Goal: Communication & Community: Share content

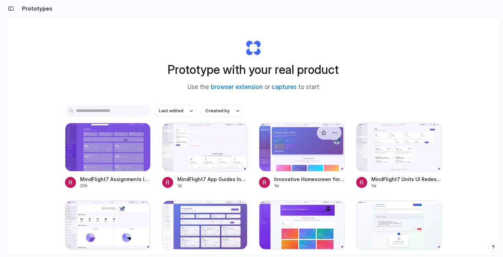
click at [300, 148] on div at bounding box center [302, 147] width 86 height 49
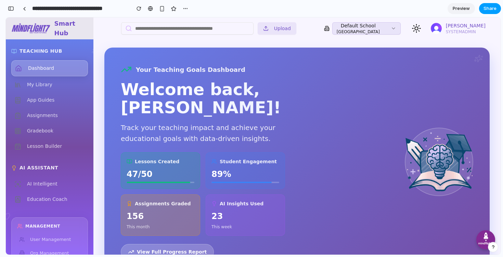
click at [496, 9] on button "Share" at bounding box center [490, 8] width 22 height 11
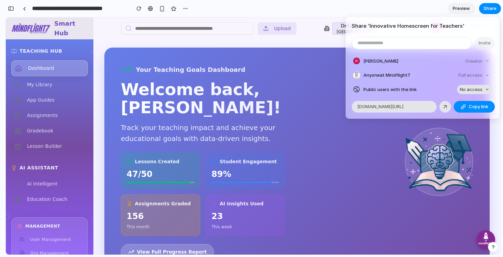
click at [481, 93] on button "No access" at bounding box center [474, 90] width 35 height 10
click at [470, 115] on span "Full access" at bounding box center [465, 115] width 24 height 7
click at [487, 65] on div "Creator" at bounding box center [477, 61] width 29 height 10
click at [486, 60] on div "Creator" at bounding box center [477, 61] width 29 height 10
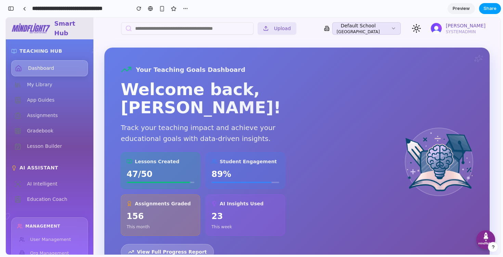
click at [494, 5] on button "Share" at bounding box center [490, 8] width 22 height 11
click at [9, 8] on div "button" at bounding box center [11, 8] width 6 height 5
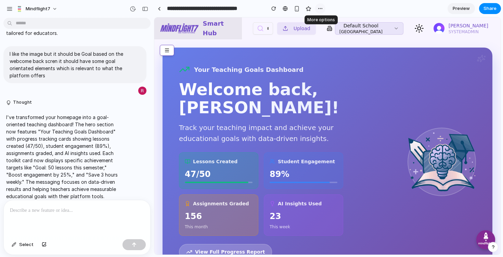
click at [318, 10] on div "button" at bounding box center [320, 8] width 5 height 5
click at [494, 10] on div "Duplicate Delete" at bounding box center [251, 128] width 503 height 257
click at [494, 10] on span "Share" at bounding box center [490, 8] width 13 height 7
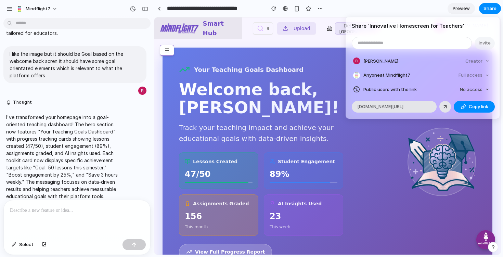
click at [10, 10] on div "Share ' Innovative Homescreen for Teachers ' Invite Rehan Wickremeratne Creator…" at bounding box center [251, 128] width 503 height 257
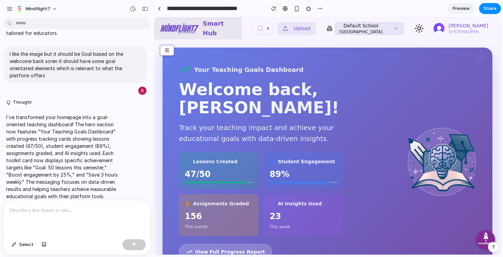
click at [10, 10] on div "button" at bounding box center [10, 9] width 6 height 6
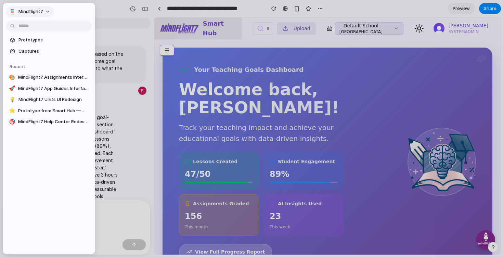
click at [45, 13] on button "Mindflight7" at bounding box center [30, 11] width 48 height 11
click at [38, 25] on li "Settings" at bounding box center [36, 27] width 57 height 11
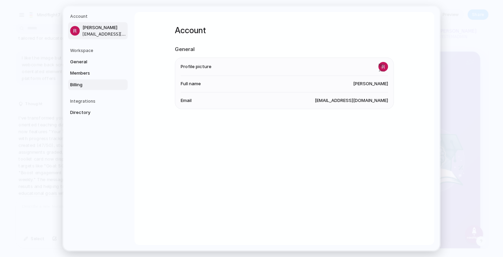
click at [77, 87] on span "Billing" at bounding box center [92, 84] width 44 height 7
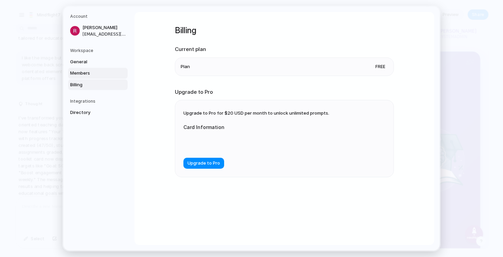
click at [79, 75] on span "Members" at bounding box center [92, 73] width 44 height 7
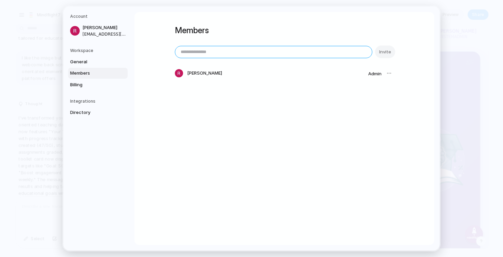
paste input "**********"
type input "**********"
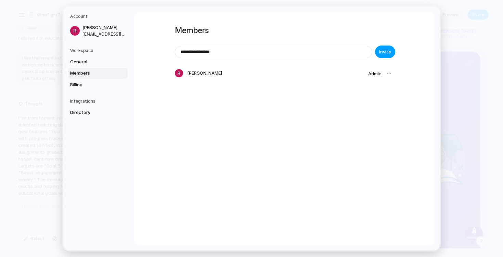
click at [386, 50] on span "Invite" at bounding box center [385, 52] width 12 height 7
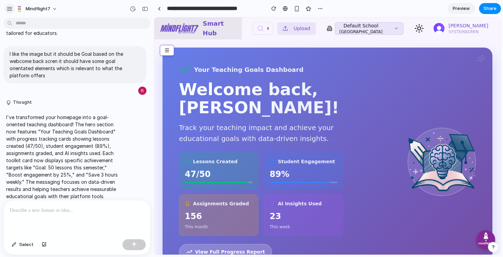
click at [10, 13] on button "button" at bounding box center [9, 9] width 10 height 10
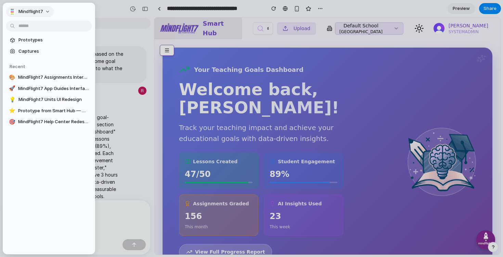
click at [48, 12] on button "Mindflight7" at bounding box center [30, 11] width 48 height 11
click at [39, 37] on span "Invite members" at bounding box center [34, 38] width 33 height 7
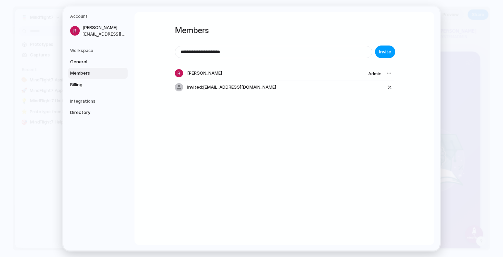
type input "**********"
click at [386, 55] on span "Invite" at bounding box center [385, 52] width 12 height 7
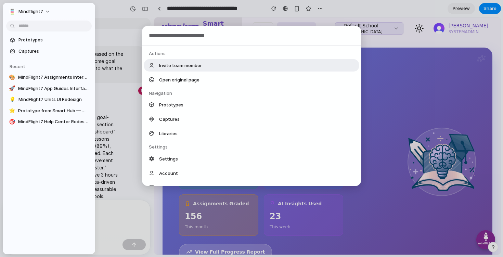
click at [90, 27] on body "Mindflight7 The homescreen should be amazing and new age and should be the high…" at bounding box center [251, 128] width 503 height 257
click at [132, 15] on div "Actions Invite team member Open original page Navigation Prototypes Captures Li…" at bounding box center [251, 128] width 503 height 257
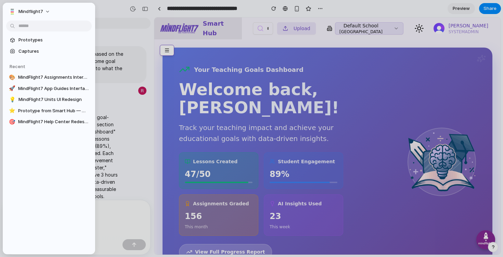
click at [132, 15] on div at bounding box center [251, 128] width 503 height 257
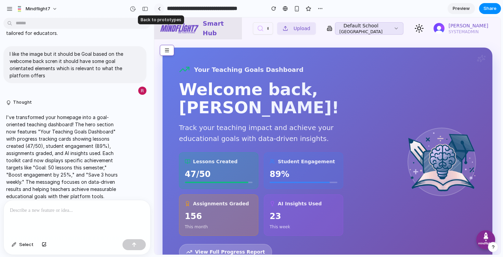
click at [161, 10] on link at bounding box center [159, 8] width 10 height 10
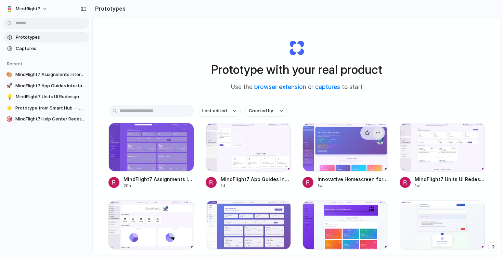
click at [379, 134] on div "button" at bounding box center [378, 132] width 5 height 5
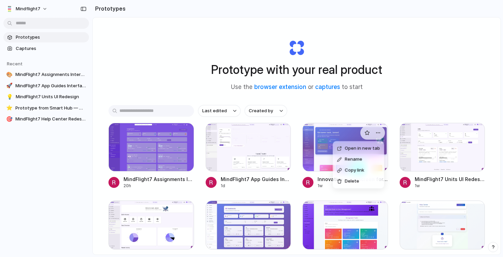
click at [362, 149] on span "Open in new tab" at bounding box center [362, 148] width 35 height 7
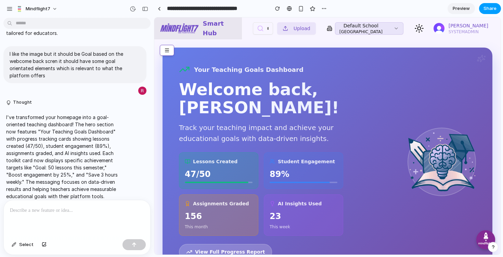
click at [490, 9] on span "Share" at bounding box center [490, 8] width 13 height 7
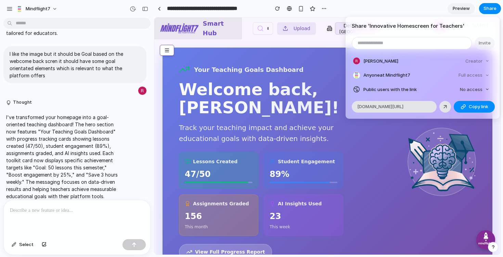
click at [485, 77] on div "Full access" at bounding box center [474, 76] width 36 height 10
click at [397, 73] on span "Anyone at Mindflight7" at bounding box center [387, 75] width 47 height 7
click at [482, 88] on span "No access" at bounding box center [471, 89] width 23 height 7
click at [464, 114] on span "Full access" at bounding box center [465, 115] width 24 height 7
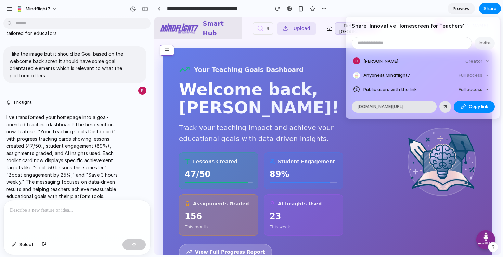
click at [394, 87] on span "Public users with the link" at bounding box center [390, 89] width 53 height 7
click at [477, 108] on span "Copy link" at bounding box center [479, 106] width 20 height 7
click at [382, 41] on input "email" at bounding box center [411, 43] width 119 height 12
paste input "**********"
type input "**********"
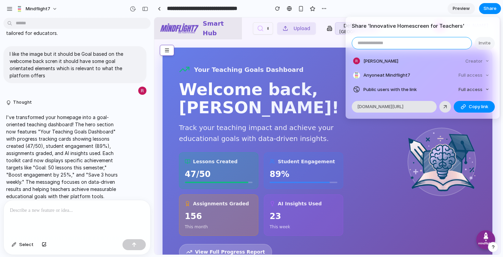
paste input "**********"
type input "**********"
click at [485, 45] on span "Invite" at bounding box center [485, 43] width 12 height 7
